Goal: Task Accomplishment & Management: Use online tool/utility

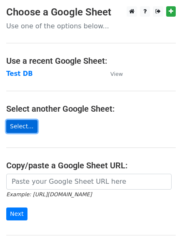
click at [20, 125] on link "Select..." at bounding box center [21, 126] width 31 height 13
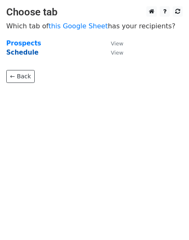
click at [18, 49] on strong "Schedule" at bounding box center [22, 53] width 32 height 8
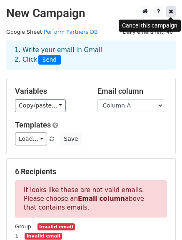
click at [175, 10] on link at bounding box center [172, 11] width 10 height 10
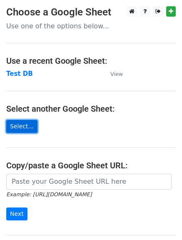
click at [17, 125] on link "Select..." at bounding box center [21, 126] width 31 height 13
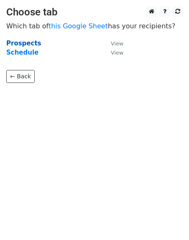
click at [24, 45] on strong "Prospects" at bounding box center [23, 44] width 35 height 8
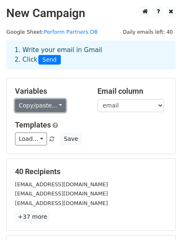
click at [56, 108] on link "Copy/paste..." at bounding box center [40, 105] width 51 height 13
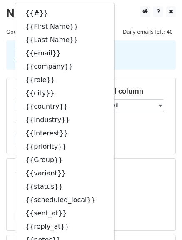
click at [118, 134] on div "Load... No templates saved Save" at bounding box center [91, 139] width 165 height 13
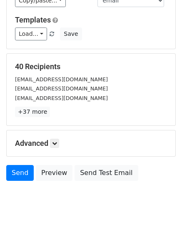
scroll to position [117, 0]
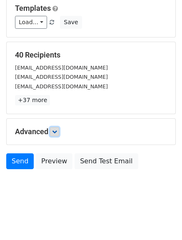
click at [56, 132] on icon at bounding box center [54, 131] width 5 height 5
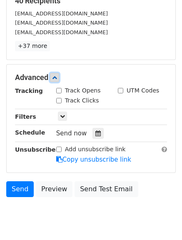
scroll to position [157, 0]
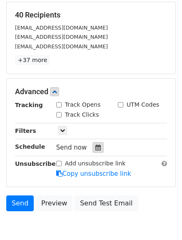
click at [96, 147] on icon at bounding box center [98, 148] width 5 height 6
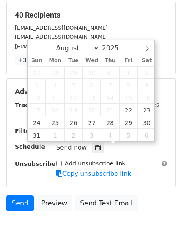
click at [157, 150] on div "Send now" at bounding box center [112, 147] width 124 height 11
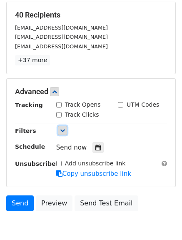
click at [62, 129] on icon at bounding box center [62, 130] width 5 height 5
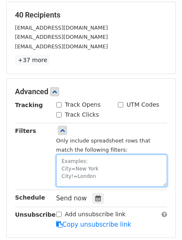
click at [66, 167] on textarea at bounding box center [111, 171] width 111 height 32
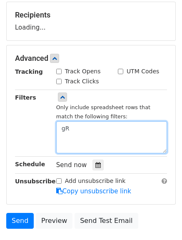
type textarea "g"
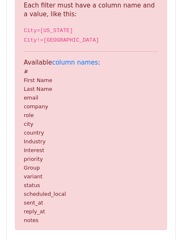
scroll to position [213, 0]
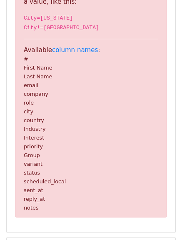
click at [27, 157] on small "Group" at bounding box center [32, 155] width 16 height 6
drag, startPoint x: 39, startPoint y: 156, endPoint x: 19, endPoint y: 152, distance: 20.4
click at [19, 152] on div "Invalid filter Sorry, the filter you've used isn't valid. Each filter must have…" at bounding box center [91, 85] width 152 height 263
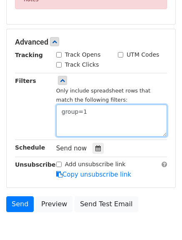
click at [62, 113] on textarea "group=1" at bounding box center [111, 121] width 111 height 32
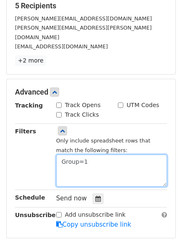
scroll to position [124, 0]
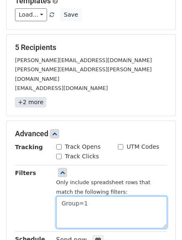
type textarea "Group=1"
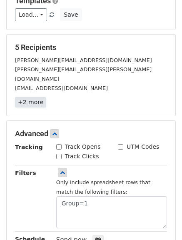
click at [24, 97] on link "+2 more" at bounding box center [30, 102] width 31 height 10
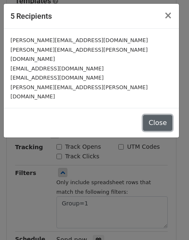
click at [155, 115] on button "Close" at bounding box center [157, 123] width 29 height 16
